Goal: Information Seeking & Learning: Learn about a topic

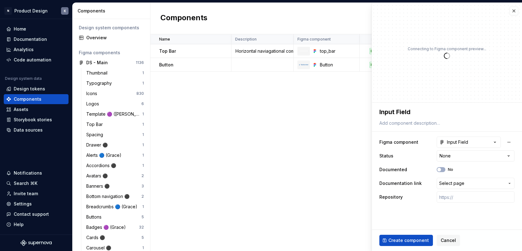
click at [335, 109] on div "Name Description Figma component Status Documented Documentation link Repositor…" at bounding box center [337, 142] width 372 height 217
click at [275, 101] on div "Name Description Figma component Status Documented Documentation link Repositor…" at bounding box center [337, 142] width 372 height 217
type textarea "*"
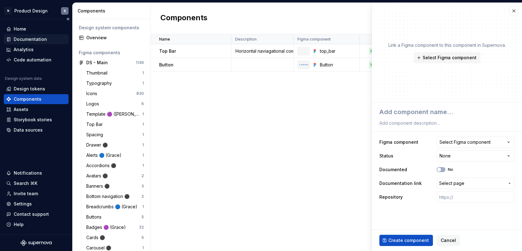
click at [45, 38] on div "Documentation" at bounding box center [30, 39] width 33 height 6
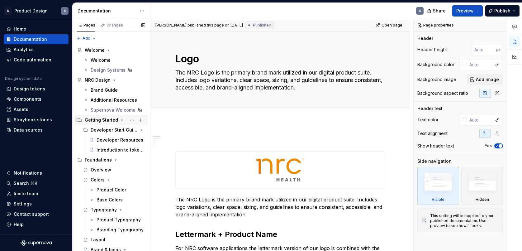
scroll to position [8, 0]
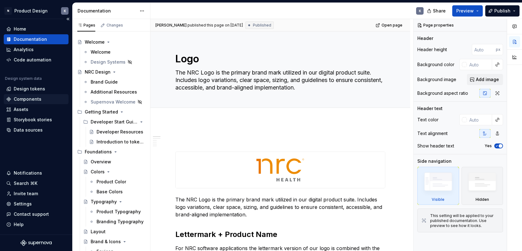
click at [40, 98] on div "Components" at bounding box center [28, 99] width 28 height 6
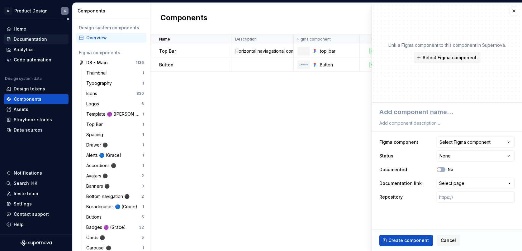
click at [39, 39] on div "Documentation" at bounding box center [30, 39] width 33 height 6
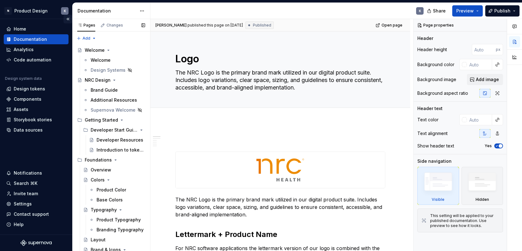
click at [67, 17] on button "Collapse sidebar" at bounding box center [68, 19] width 9 height 9
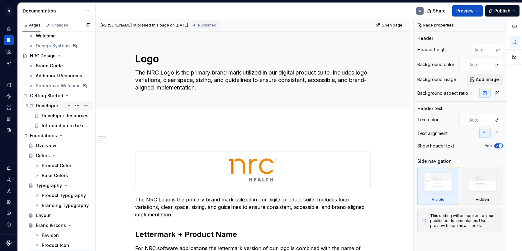
scroll to position [28, 0]
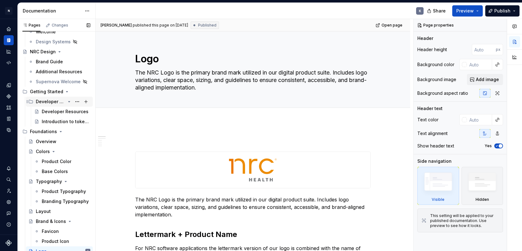
click at [54, 102] on div "Developer Start Guide" at bounding box center [51, 101] width 30 height 6
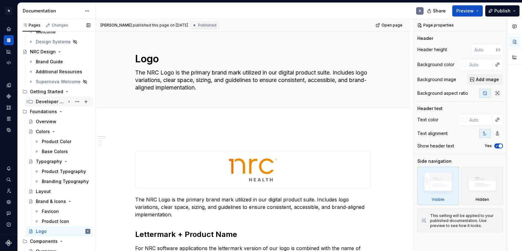
click at [55, 102] on div "Developer Start Guide" at bounding box center [51, 101] width 30 height 6
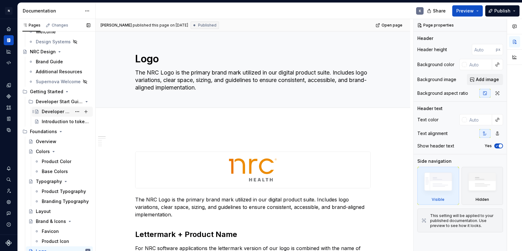
click at [58, 111] on div "Developer Resources" at bounding box center [57, 111] width 30 height 6
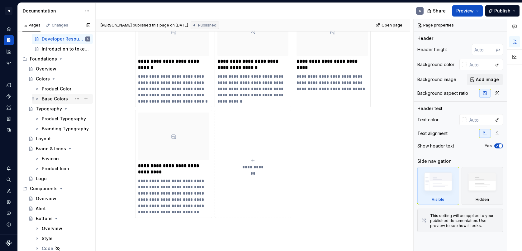
scroll to position [105, 0]
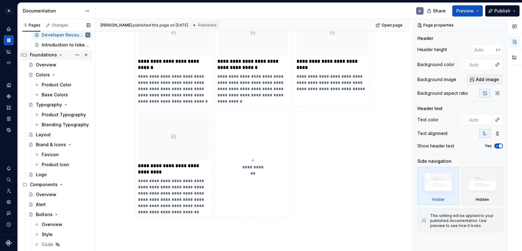
click at [59, 56] on icon "Page tree" at bounding box center [60, 54] width 5 height 5
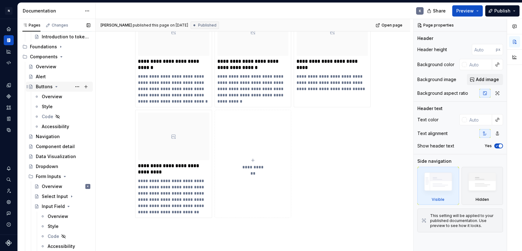
scroll to position [117, 0]
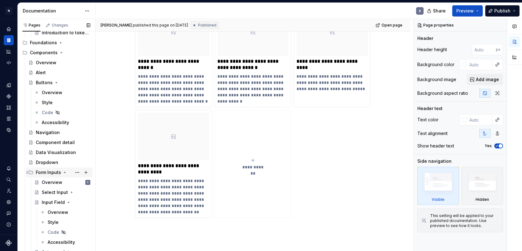
click at [49, 171] on div "Form Inputs" at bounding box center [48, 172] width 25 height 6
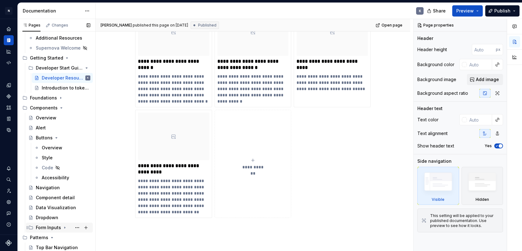
click at [52, 227] on div "Form Inputs" at bounding box center [48, 227] width 25 height 6
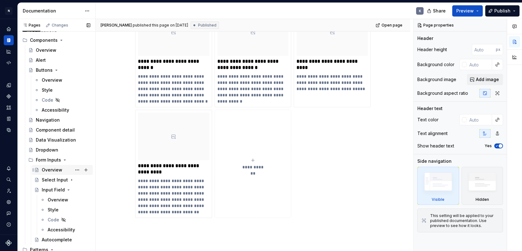
scroll to position [142, 0]
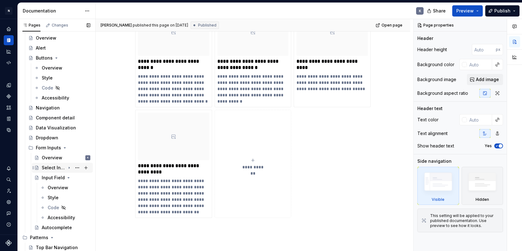
click at [53, 168] on div "Select Input" at bounding box center [54, 168] width 24 height 6
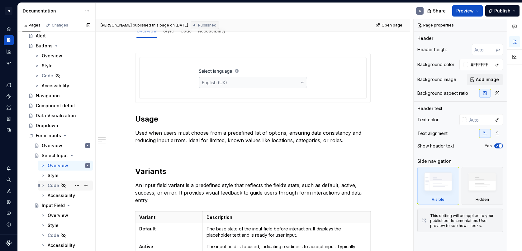
scroll to position [179, 0]
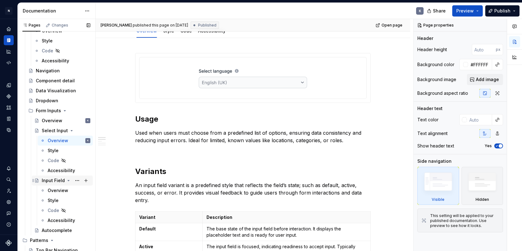
click at [56, 180] on div "Input Field" at bounding box center [53, 180] width 23 height 6
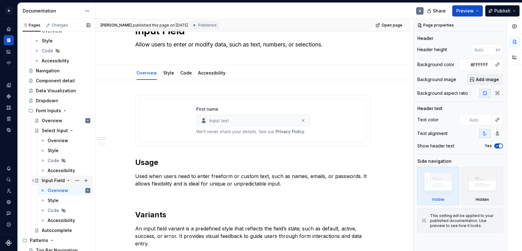
scroll to position [182, 0]
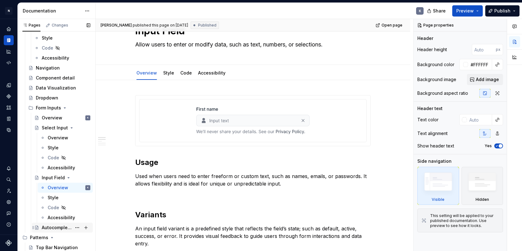
click at [62, 226] on div "Autocomplete" at bounding box center [57, 227] width 30 height 6
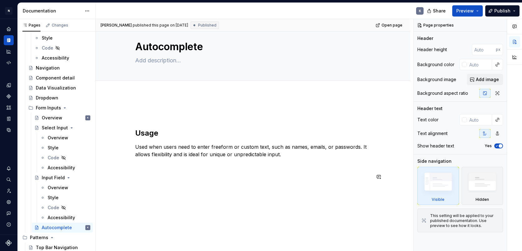
scroll to position [16, 0]
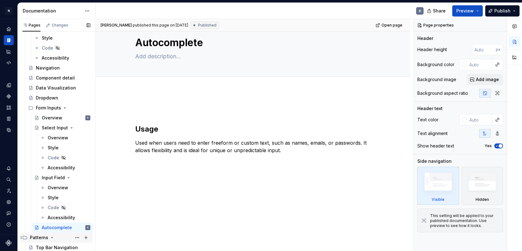
click at [33, 237] on div "Patterns" at bounding box center [39, 237] width 18 height 6
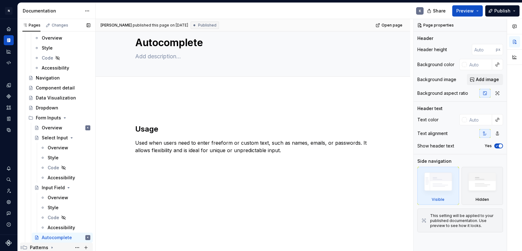
scroll to position [172, 0]
click at [32, 245] on div "Patterns" at bounding box center [39, 247] width 18 height 6
click at [50, 246] on icon "Page tree" at bounding box center [52, 247] width 5 height 5
click at [46, 245] on div "Patterns" at bounding box center [39, 247] width 18 height 6
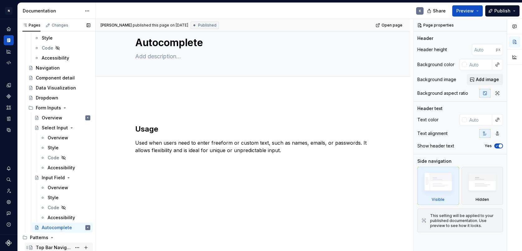
click at [60, 246] on div "Top Bar Navigation" at bounding box center [54, 247] width 36 height 6
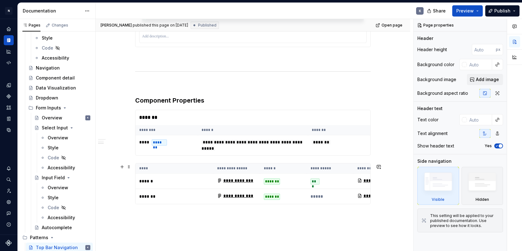
scroll to position [466, 0]
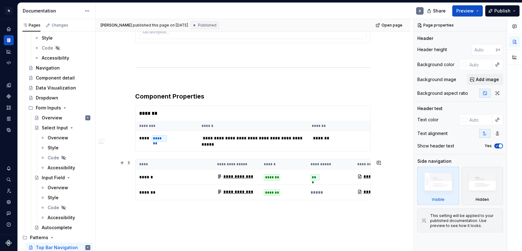
click at [196, 164] on th "****" at bounding box center [175, 164] width 78 height 10
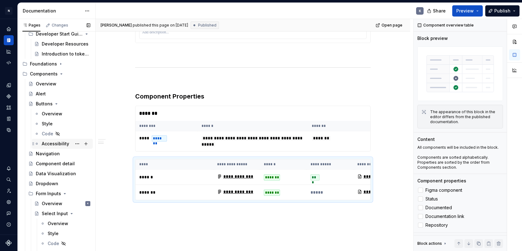
scroll to position [88, 0]
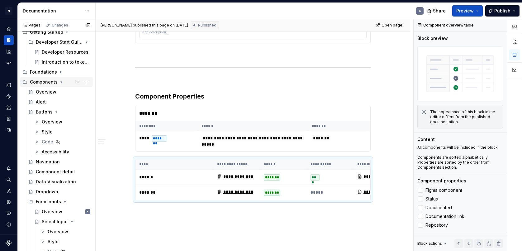
click at [44, 82] on div "Components" at bounding box center [44, 82] width 28 height 6
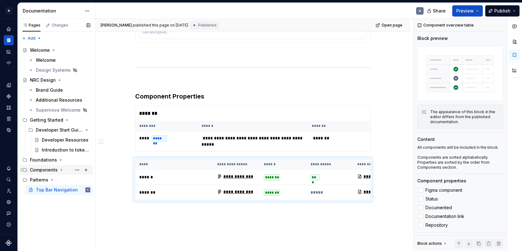
scroll to position [0, 0]
click at [45, 170] on div "Components" at bounding box center [44, 170] width 28 height 6
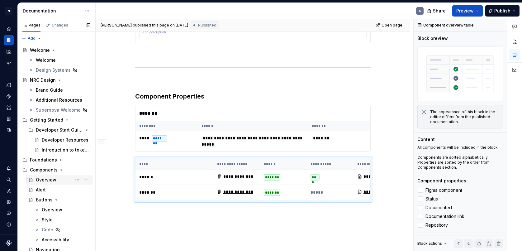
click at [50, 179] on div "Overview" at bounding box center [46, 180] width 21 height 6
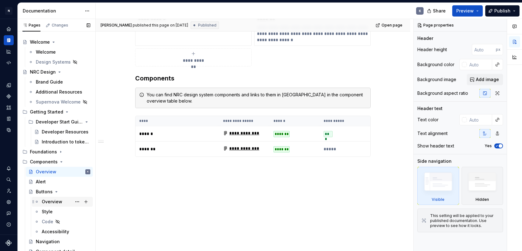
scroll to position [12, 0]
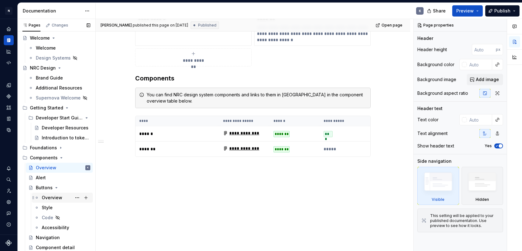
click at [64, 197] on div "Overview" at bounding box center [66, 197] width 49 height 9
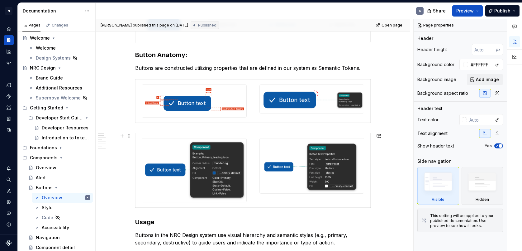
scroll to position [165, 0]
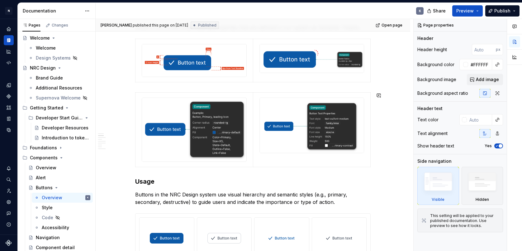
type textarea "*"
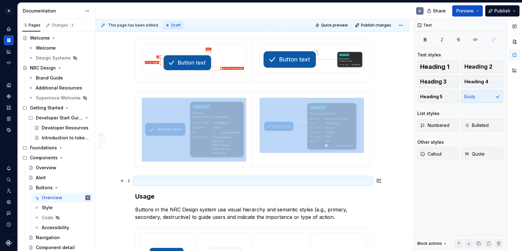
click at [152, 182] on p at bounding box center [253, 180] width 236 height 7
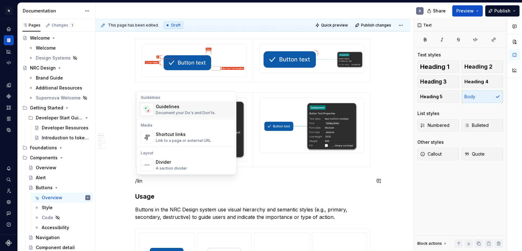
scroll to position [0, 0]
click at [194, 105] on div "Shortcut links" at bounding box center [183, 106] width 55 height 6
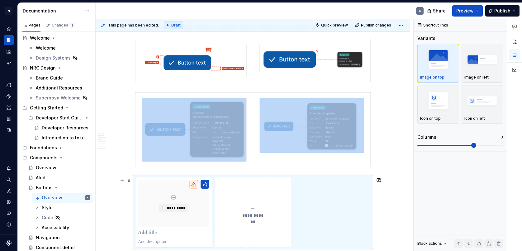
scroll to position [169, 0]
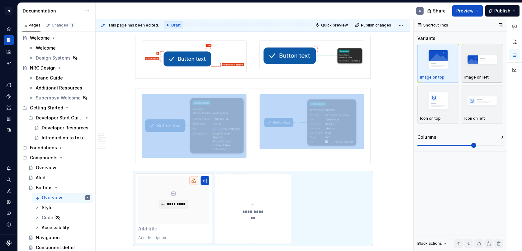
click at [471, 64] on img "button" at bounding box center [483, 59] width 36 height 23
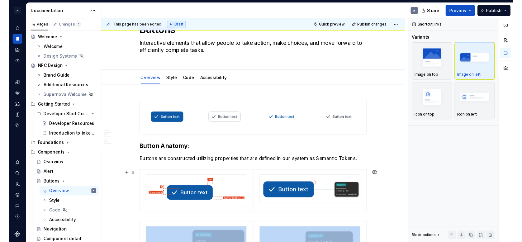
scroll to position [0, 0]
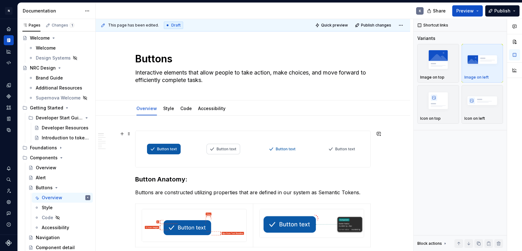
click at [254, 138] on div at bounding box center [253, 149] width 235 height 36
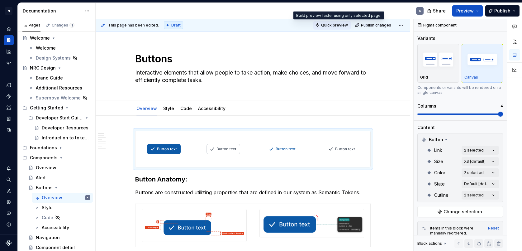
click at [337, 25] on span "Quick preview" at bounding box center [334, 25] width 27 height 5
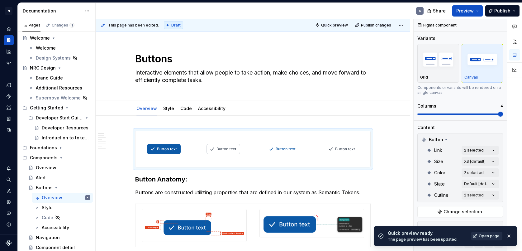
click at [495, 237] on span "Open page" at bounding box center [489, 235] width 21 height 5
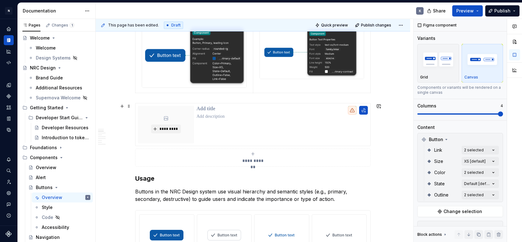
scroll to position [246, 0]
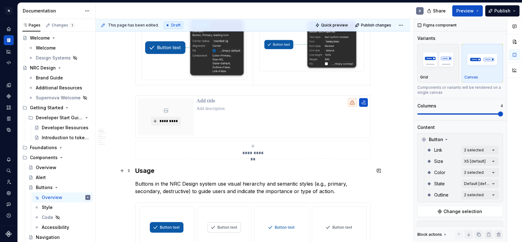
click at [170, 166] on h3 "Usage" at bounding box center [253, 170] width 236 height 9
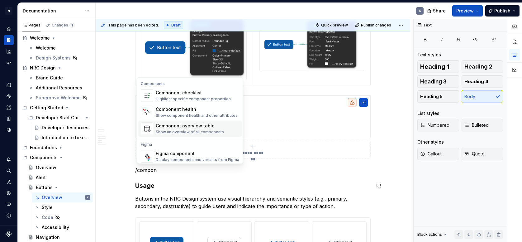
click at [178, 128] on div "Component overview table" at bounding box center [190, 126] width 68 height 6
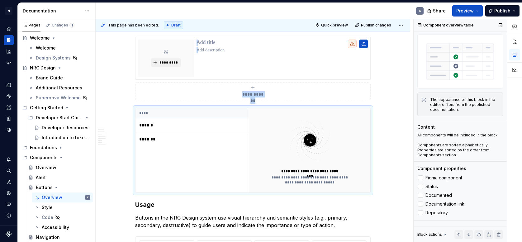
scroll to position [23, 0]
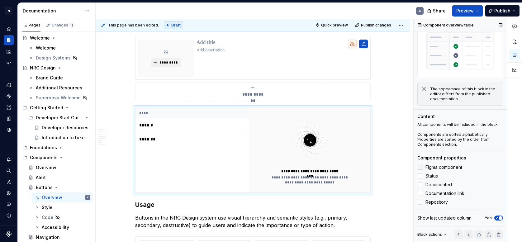
click at [422, 168] on div at bounding box center [420, 167] width 5 height 5
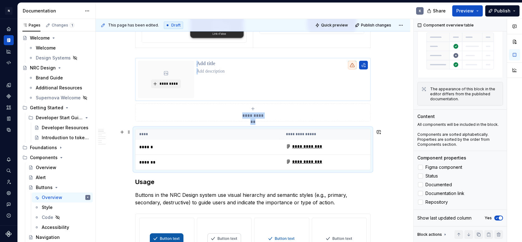
scroll to position [265, 0]
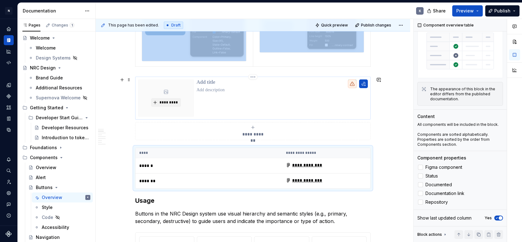
click at [247, 99] on div at bounding box center [282, 97] width 171 height 37
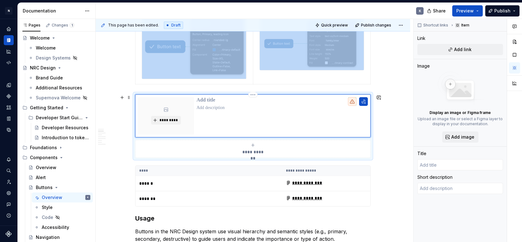
scroll to position [243, 0]
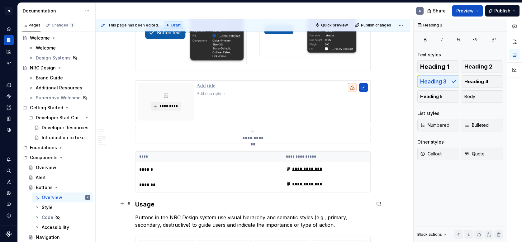
click at [138, 203] on h3 "Usage" at bounding box center [253, 204] width 236 height 9
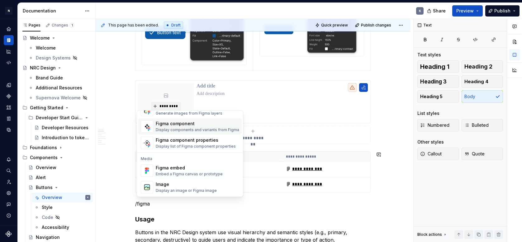
scroll to position [19, 0]
click at [194, 174] on div "Embed a Figma canvas or prototype" at bounding box center [189, 174] width 67 height 5
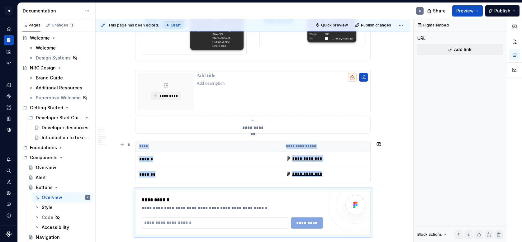
scroll to position [332, 0]
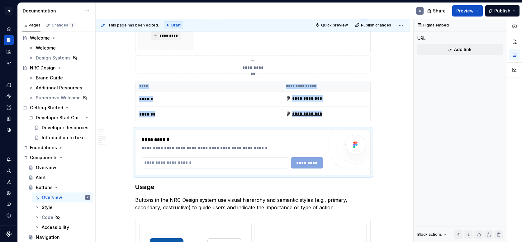
click at [251, 163] on input "text" at bounding box center [215, 162] width 147 height 11
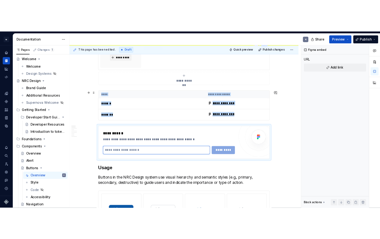
scroll to position [283, 0]
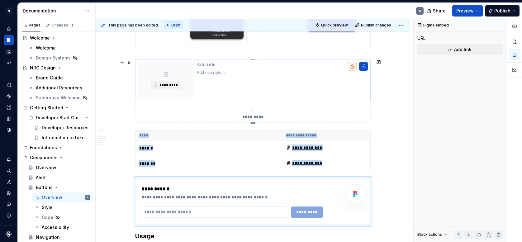
click at [272, 97] on div at bounding box center [282, 80] width 171 height 37
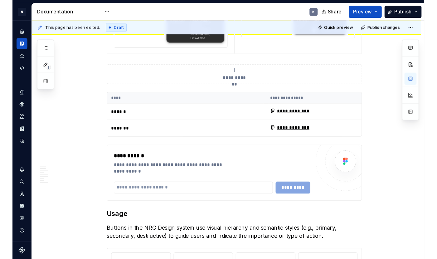
scroll to position [0, 0]
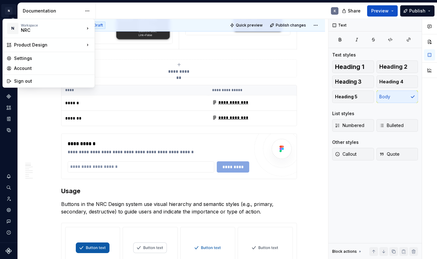
click at [10, 12] on html "N Product Design K Design system data Documentation K Share Preview Publish 1 P…" at bounding box center [218, 129] width 437 height 259
type textarea "*"
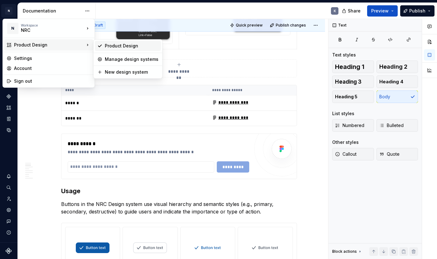
click at [110, 46] on div "Product Design" at bounding box center [132, 46] width 54 height 6
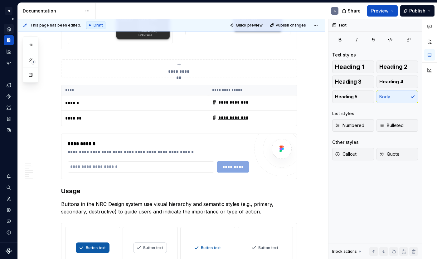
click at [9, 29] on icon "Home" at bounding box center [9, 29] width 4 height 4
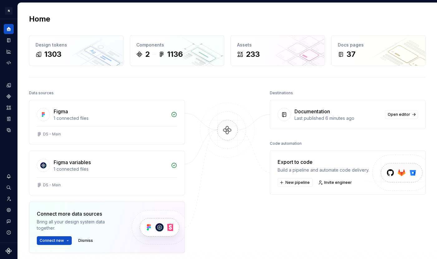
click at [189, 18] on div "Home" at bounding box center [227, 19] width 396 height 10
